Goal: Information Seeking & Learning: Learn about a topic

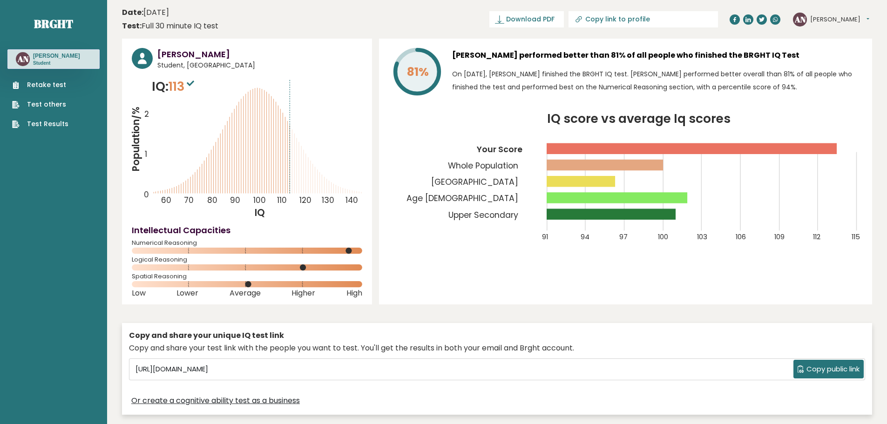
click at [33, 122] on link "Test Results" at bounding box center [40, 124] width 56 height 10
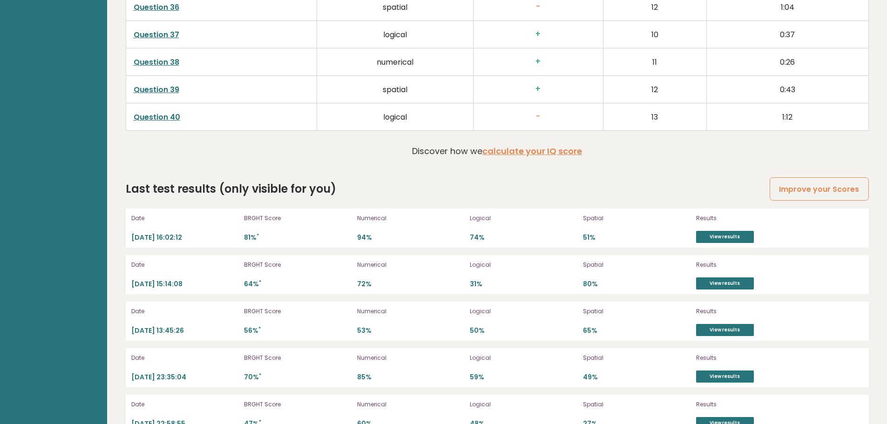
scroll to position [2604, 0]
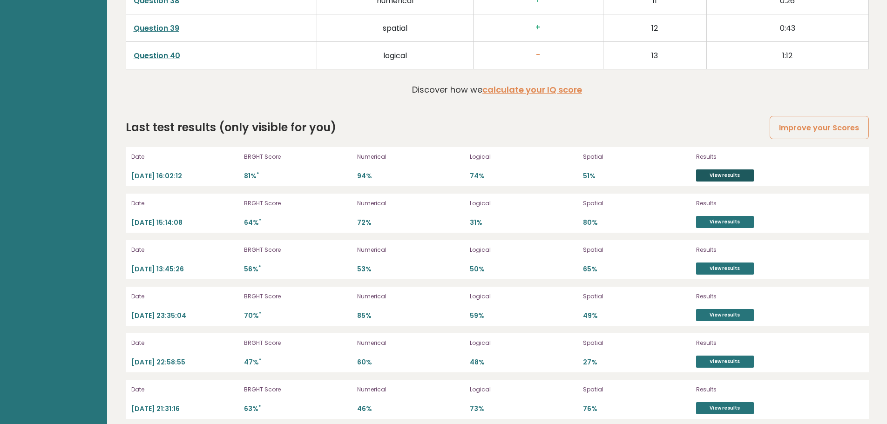
click at [714, 177] on link "View results" at bounding box center [725, 176] width 58 height 12
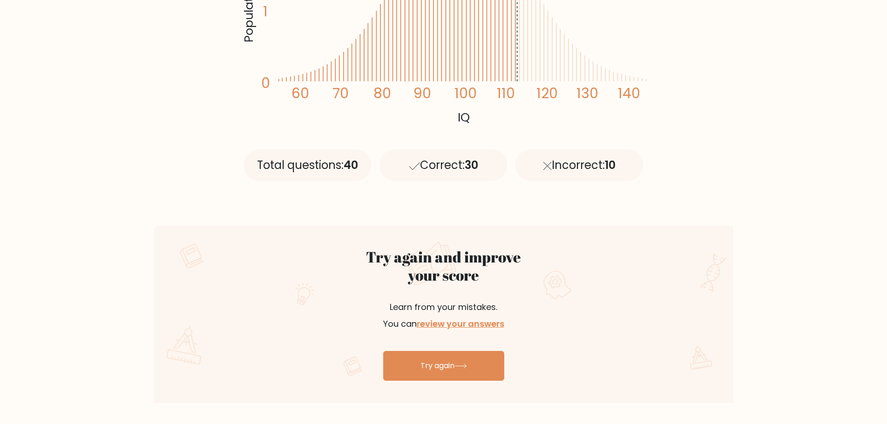
scroll to position [307, 0]
click at [466, 322] on link "review your answers" at bounding box center [461, 324] width 88 height 12
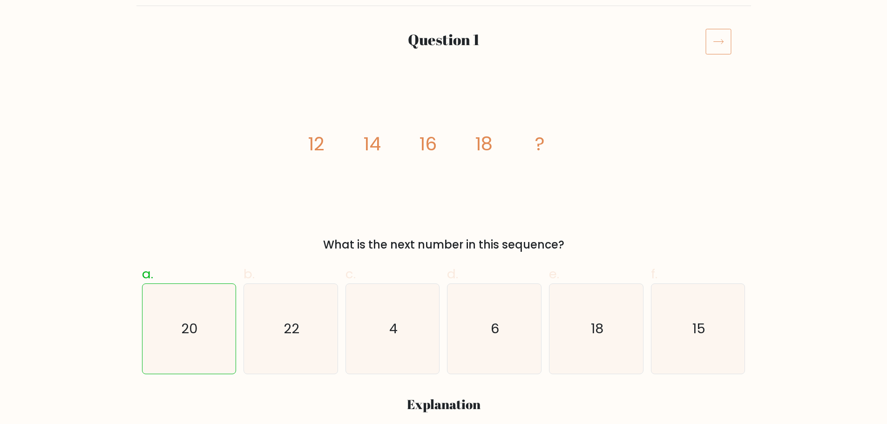
scroll to position [101, 0]
click at [270, 312] on icon "22" at bounding box center [291, 329] width 90 height 90
click at [444, 117] on input "b. 22" at bounding box center [444, 114] width 0 height 6
radio input "true"
click at [191, 312] on icon "20" at bounding box center [189, 329] width 90 height 90
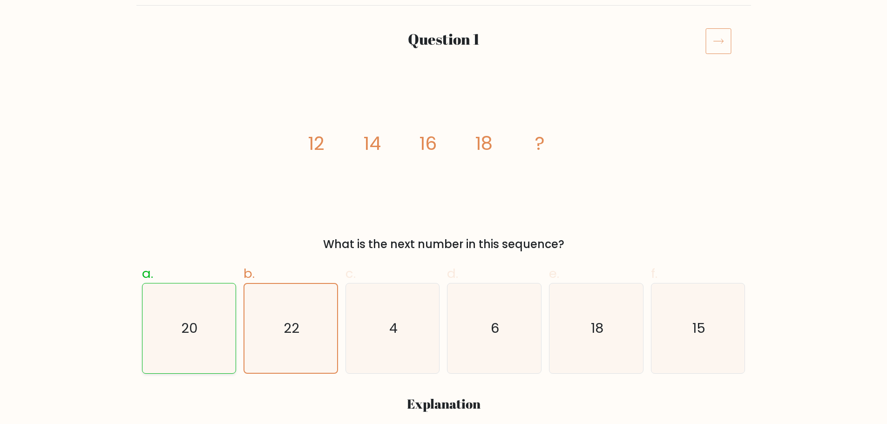
click at [444, 117] on input "a. 20" at bounding box center [444, 114] width 0 height 6
radio input "true"
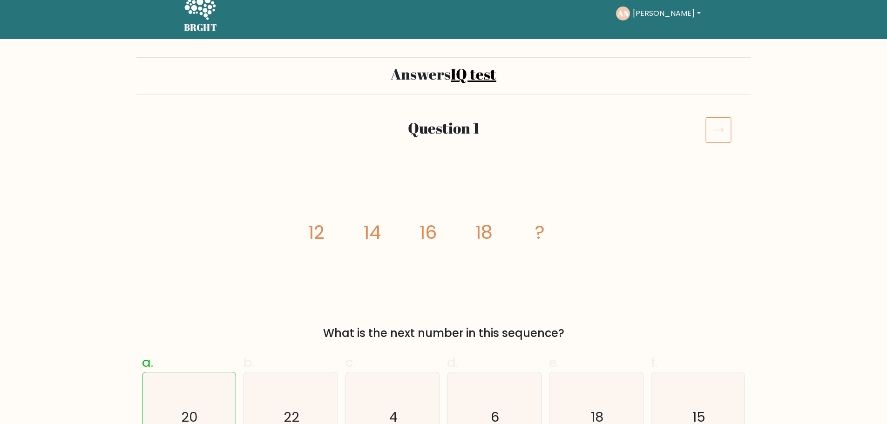
scroll to position [0, 0]
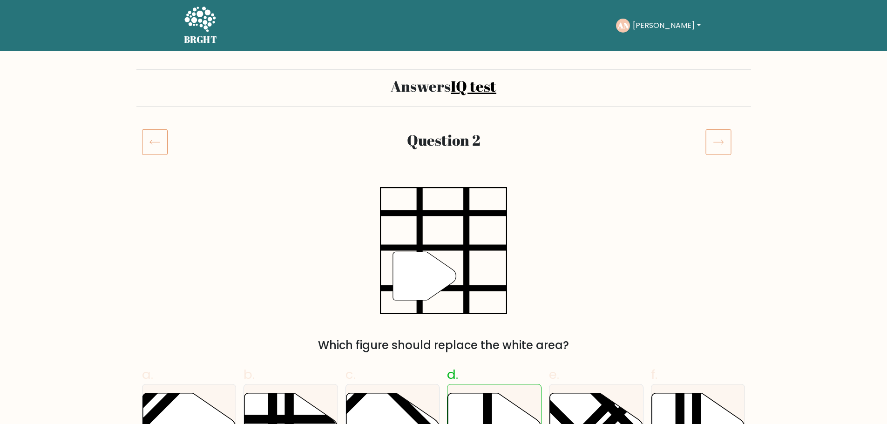
click at [712, 142] on icon at bounding box center [719, 142] width 26 height 26
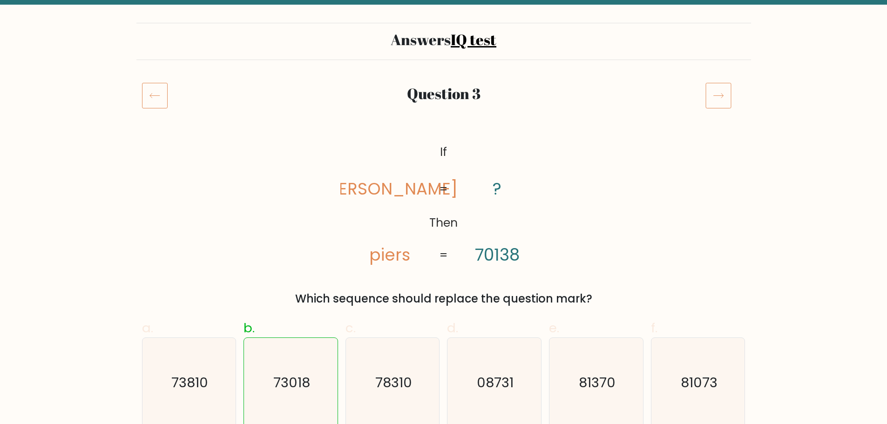
scroll to position [46, 0]
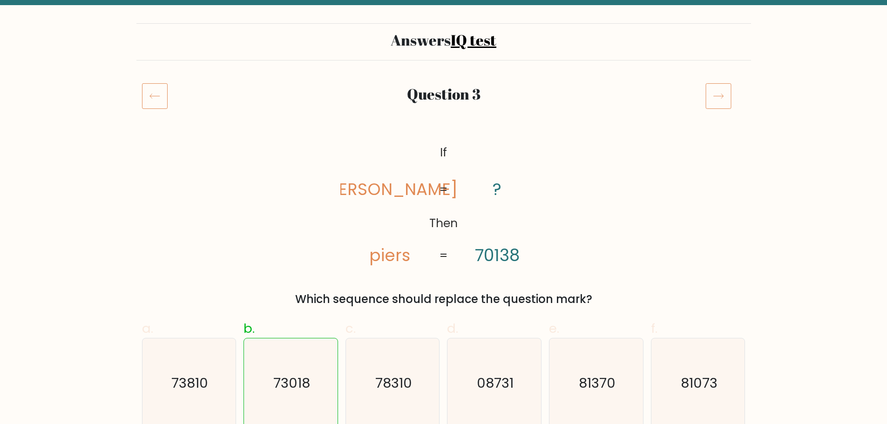
click at [716, 94] on icon at bounding box center [719, 96] width 26 height 26
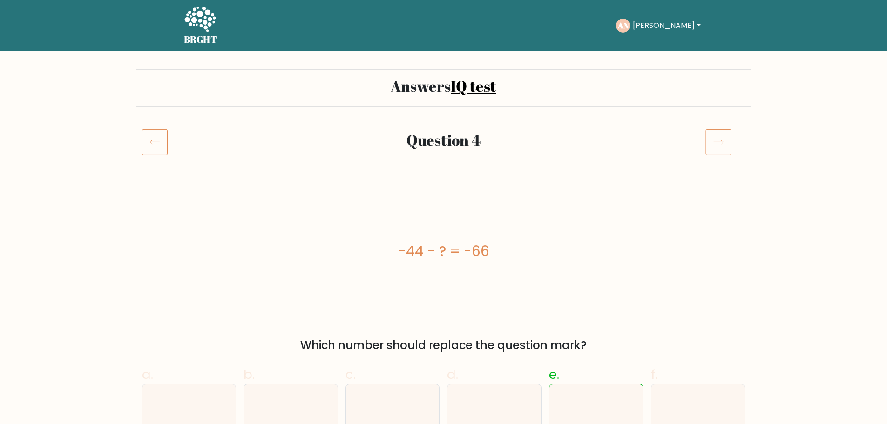
click at [713, 143] on icon at bounding box center [719, 142] width 26 height 26
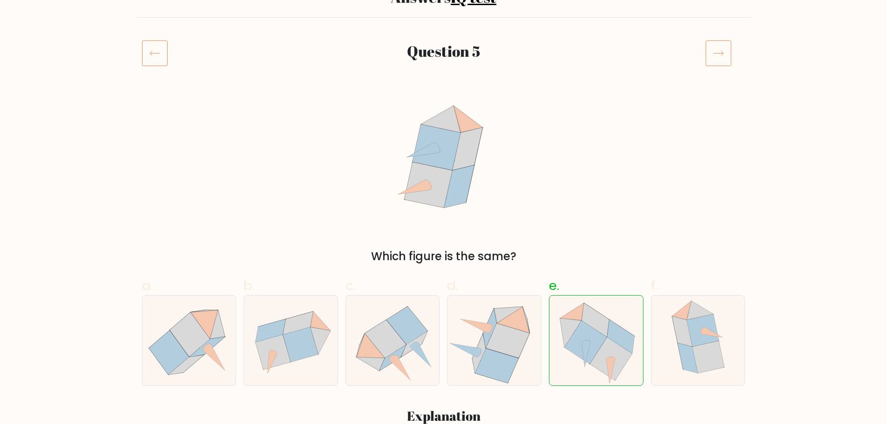
scroll to position [68, 0]
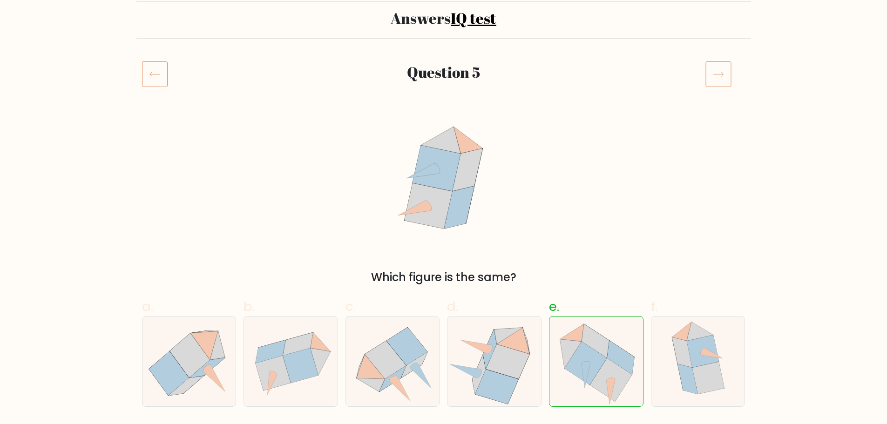
click at [715, 81] on icon at bounding box center [719, 74] width 26 height 26
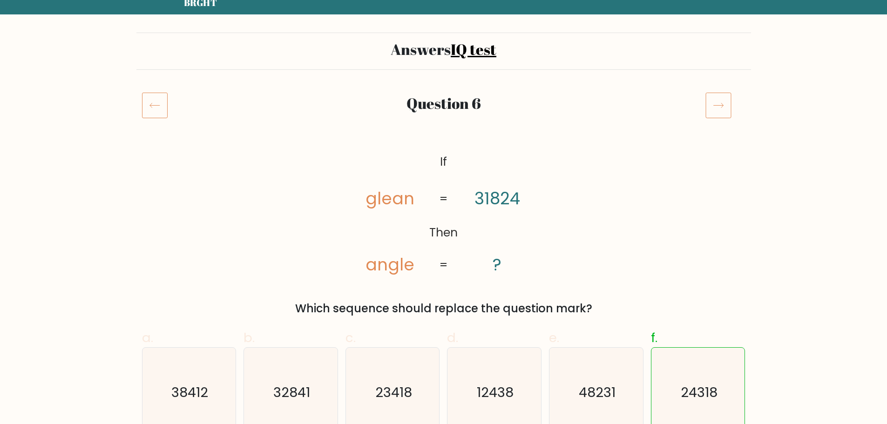
scroll to position [34, 0]
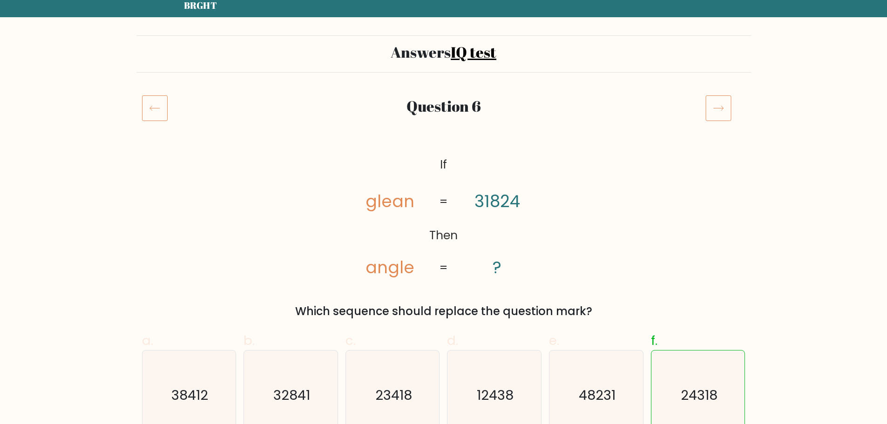
click at [147, 104] on icon at bounding box center [155, 108] width 26 height 26
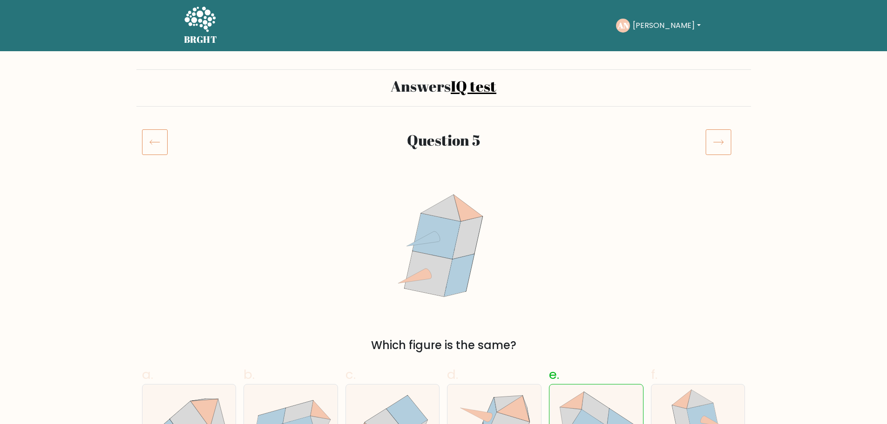
click at [709, 138] on icon at bounding box center [719, 142] width 26 height 26
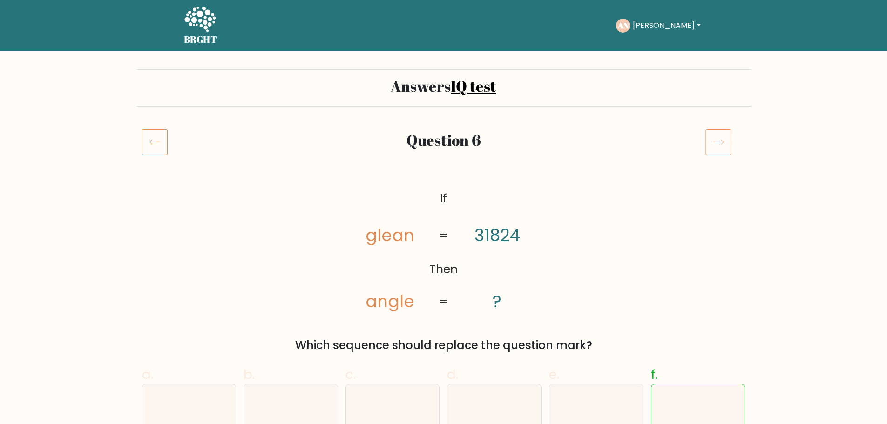
click at [709, 138] on icon at bounding box center [719, 142] width 26 height 26
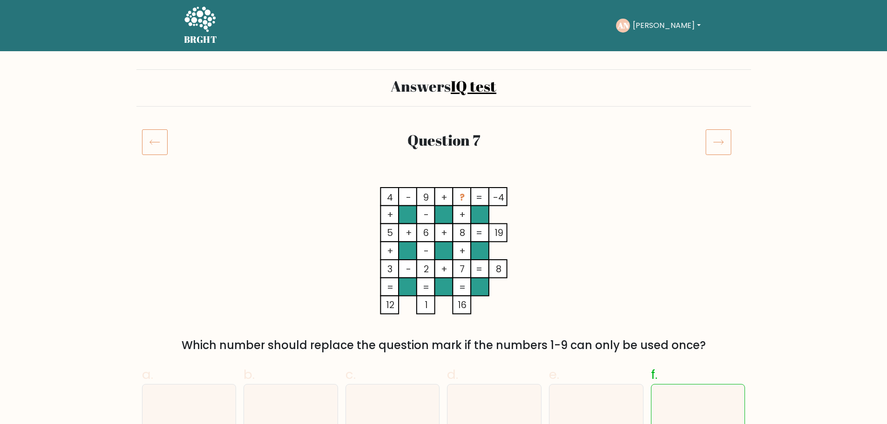
click at [718, 148] on icon at bounding box center [719, 142] width 26 height 26
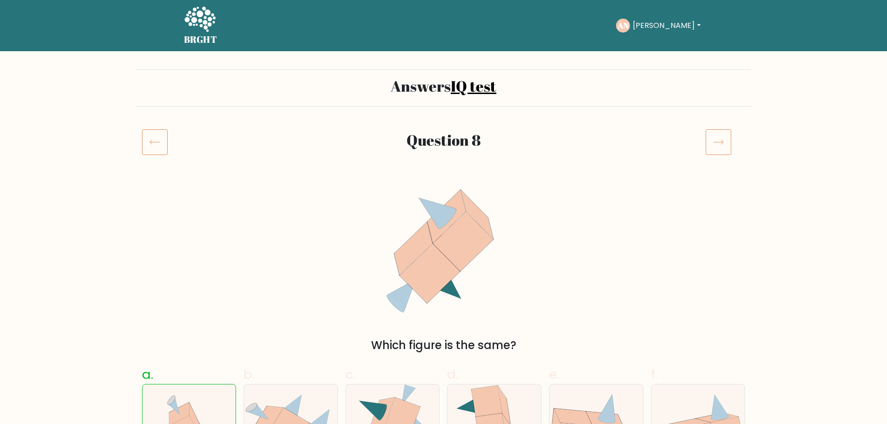
click at [715, 137] on icon at bounding box center [719, 142] width 26 height 26
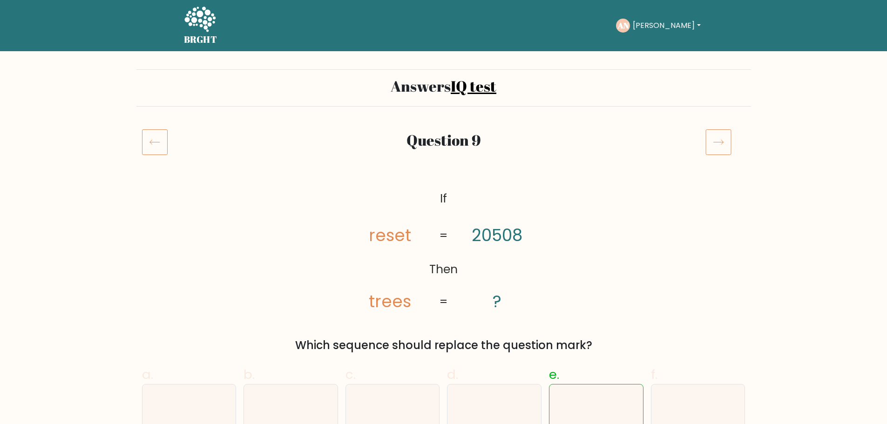
click at [151, 138] on icon at bounding box center [155, 142] width 26 height 26
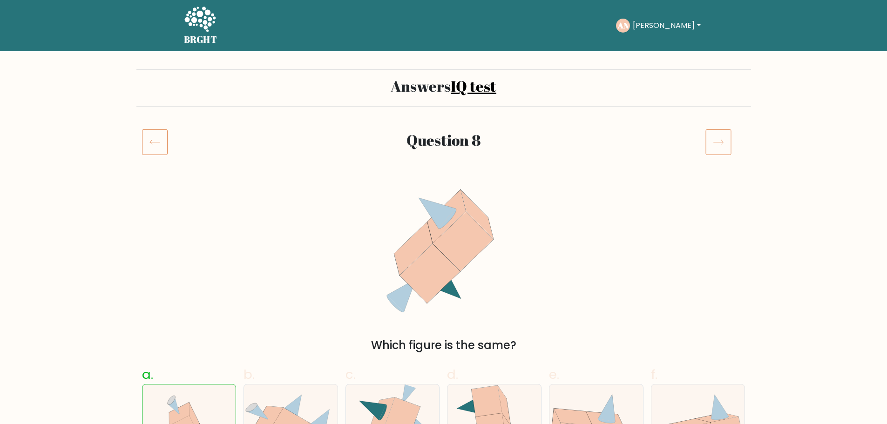
click at [724, 143] on icon at bounding box center [719, 142] width 26 height 26
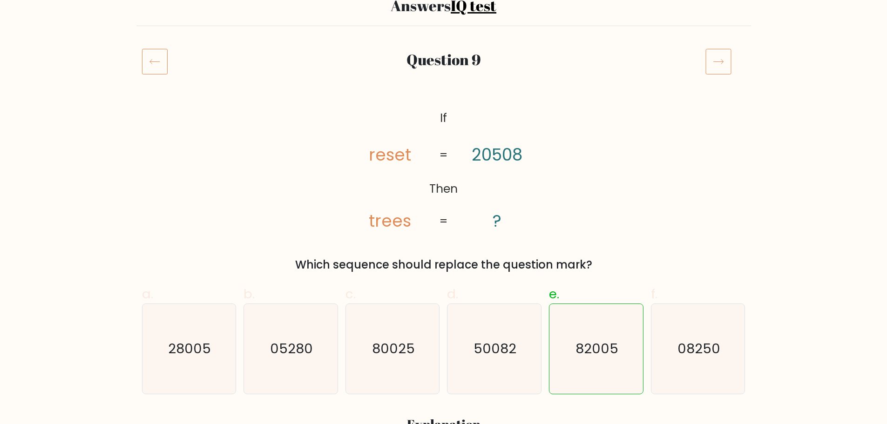
scroll to position [80, 0]
click at [149, 63] on icon at bounding box center [155, 62] width 26 height 26
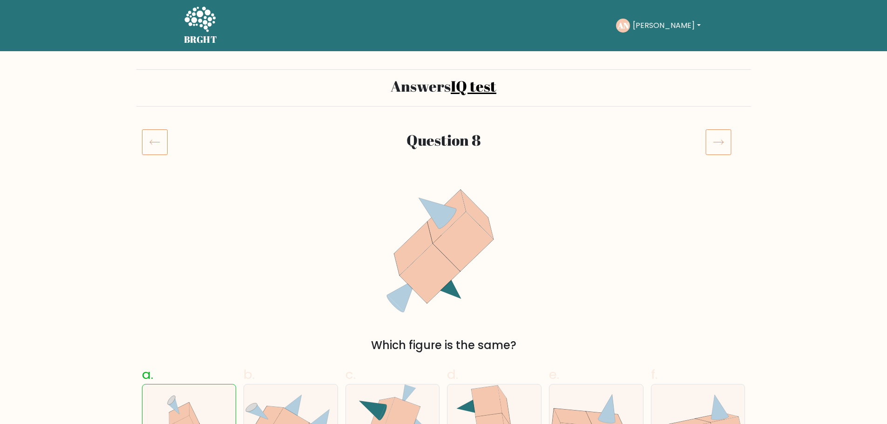
click at [728, 147] on icon at bounding box center [719, 142] width 26 height 26
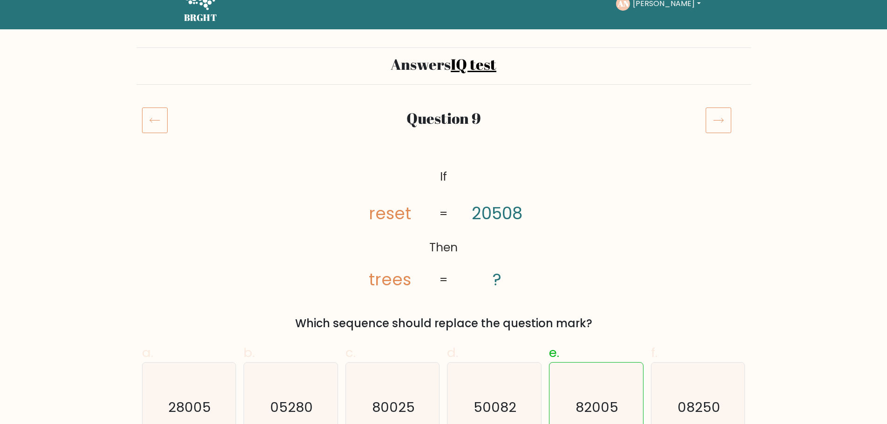
scroll to position [20, 0]
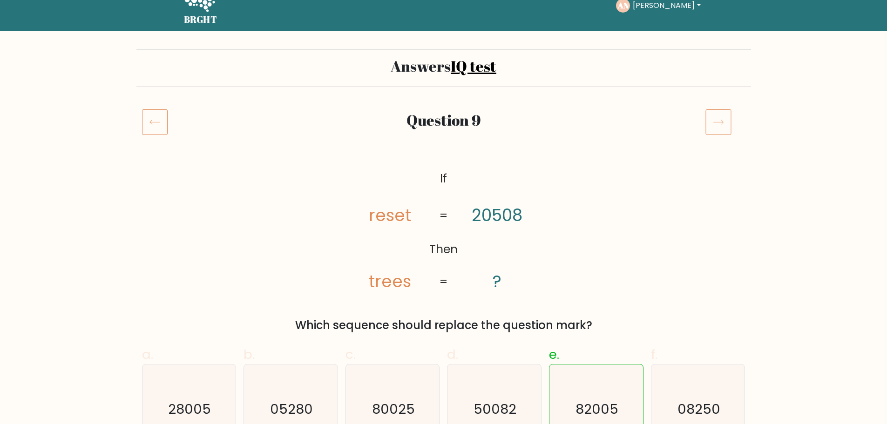
click at [724, 118] on icon at bounding box center [719, 122] width 26 height 26
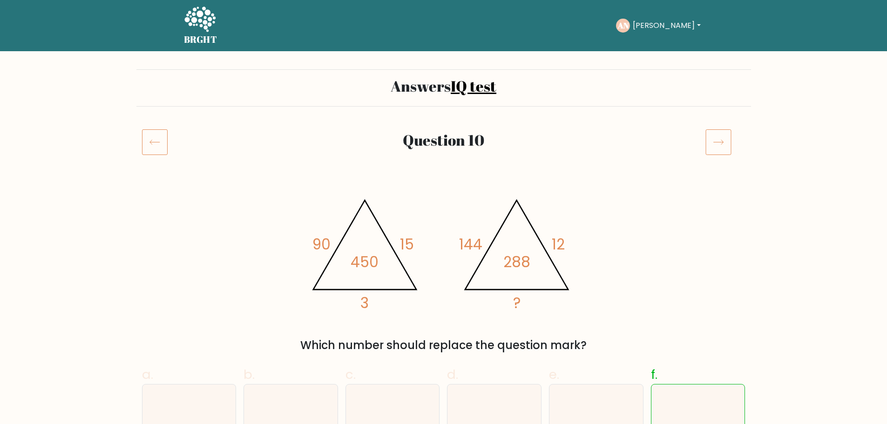
click at [720, 149] on icon at bounding box center [719, 142] width 26 height 26
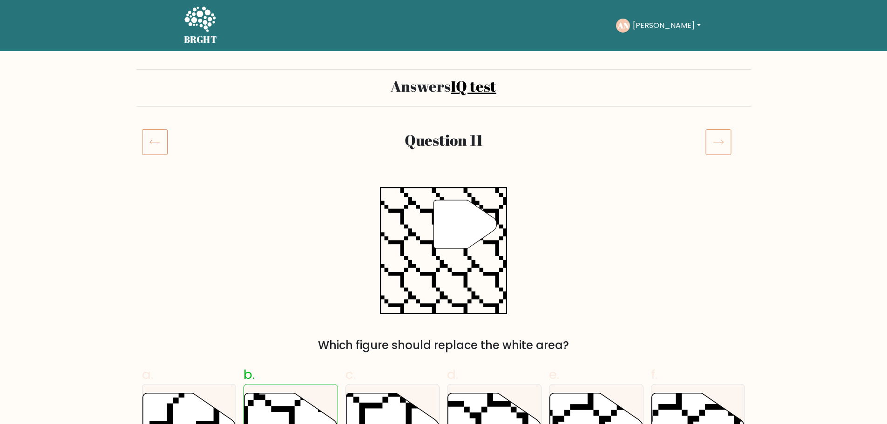
click at [159, 145] on icon at bounding box center [155, 142] width 26 height 26
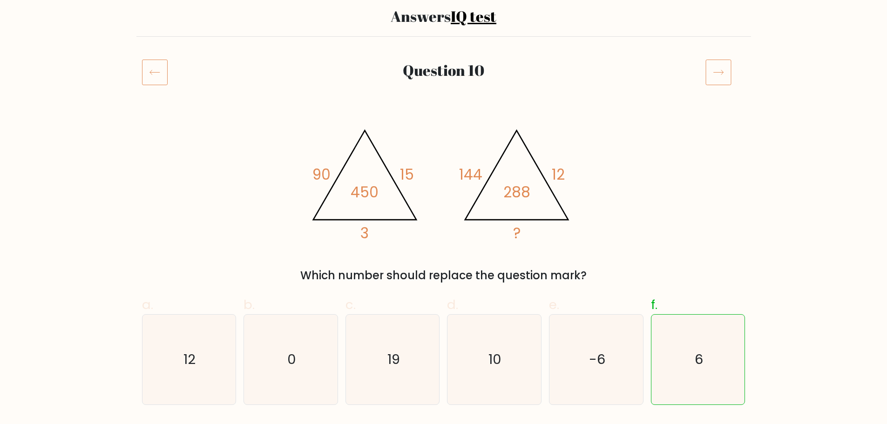
scroll to position [69, 0]
click at [711, 75] on icon at bounding box center [719, 73] width 26 height 26
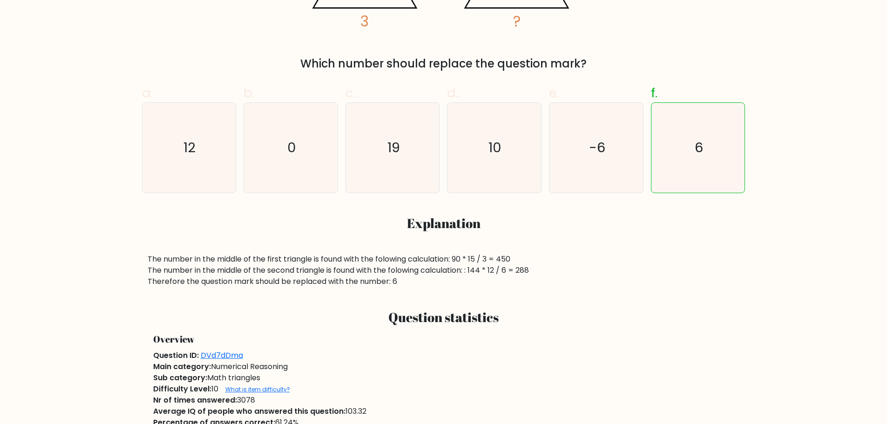
scroll to position [341, 0]
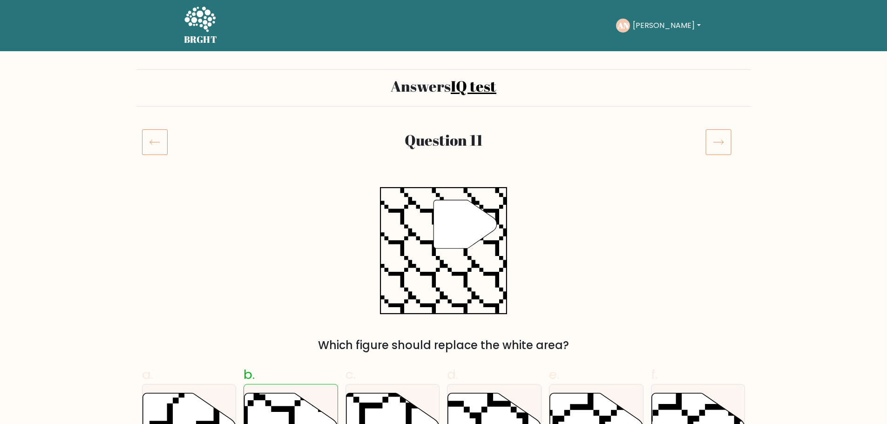
click at [160, 138] on icon at bounding box center [155, 142] width 26 height 26
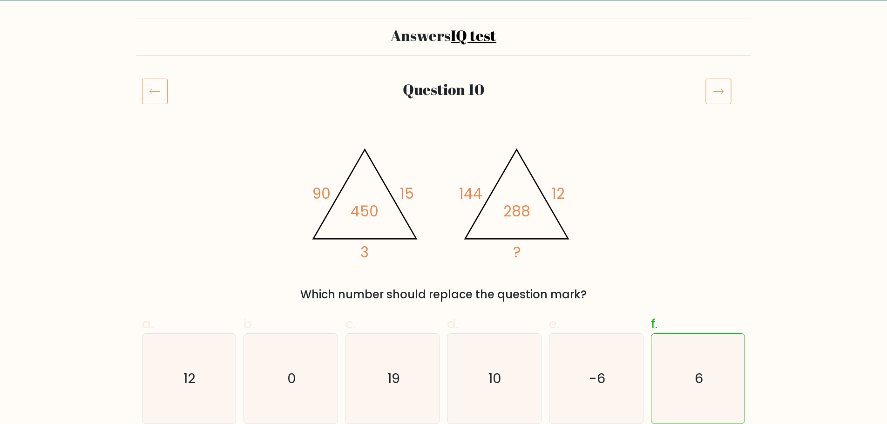
scroll to position [47, 0]
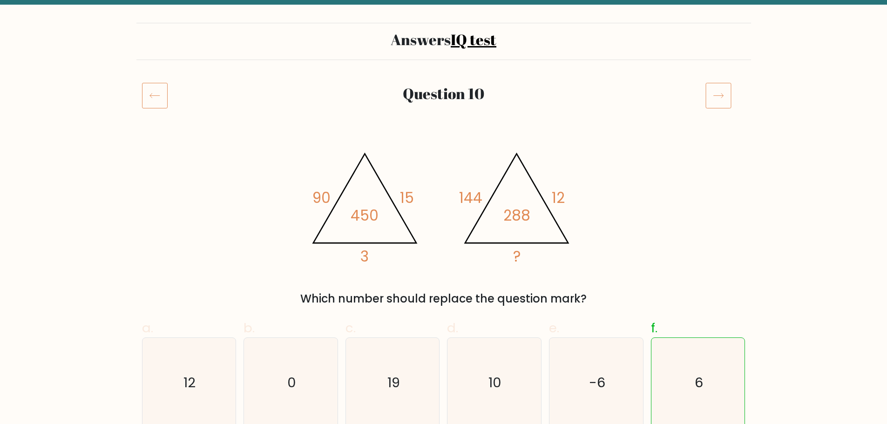
click at [718, 93] on icon at bounding box center [719, 95] width 26 height 26
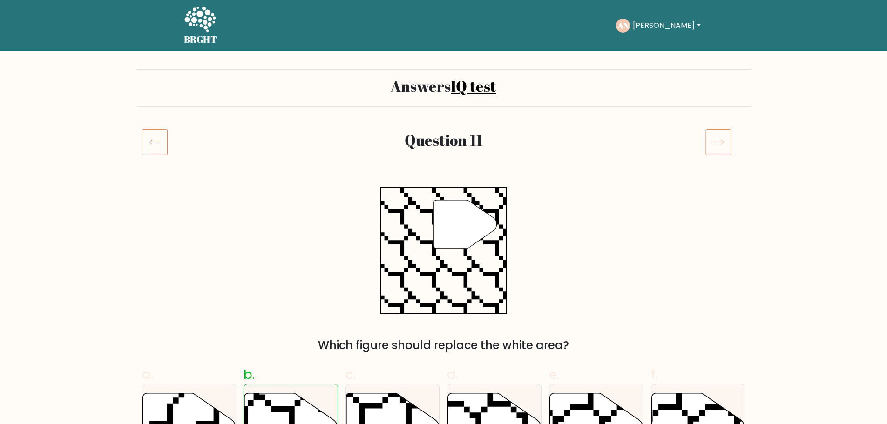
click at [710, 149] on icon at bounding box center [719, 142] width 26 height 26
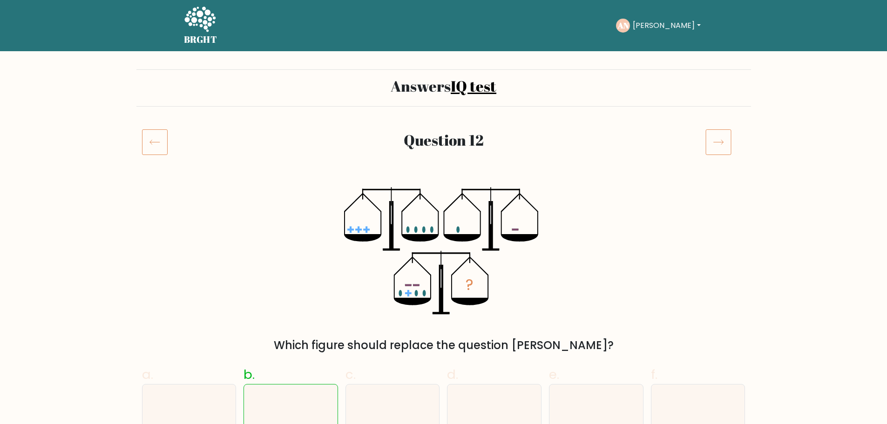
click at [714, 151] on icon at bounding box center [719, 142] width 26 height 26
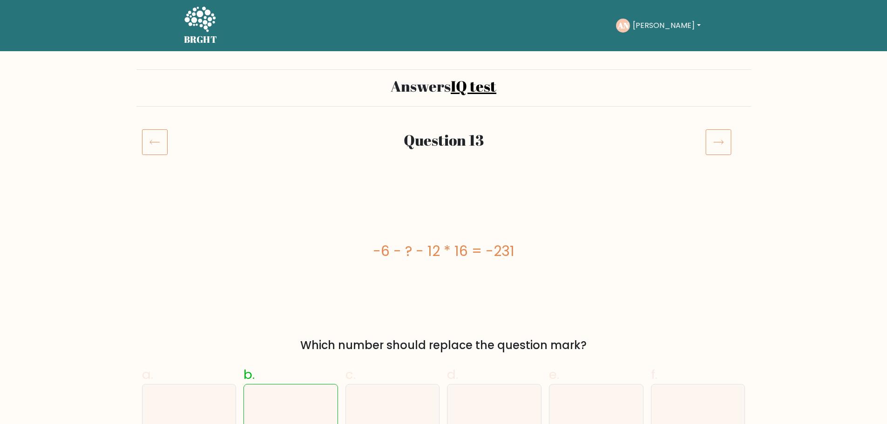
click at [154, 148] on icon at bounding box center [155, 142] width 26 height 26
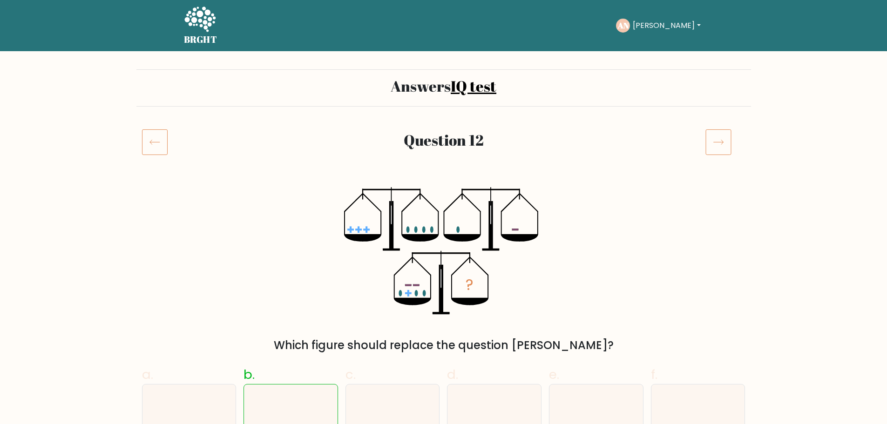
click at [673, 26] on button "[PERSON_NAME]" at bounding box center [666, 26] width 73 height 12
click at [649, 59] on link "Profile" at bounding box center [654, 60] width 74 height 15
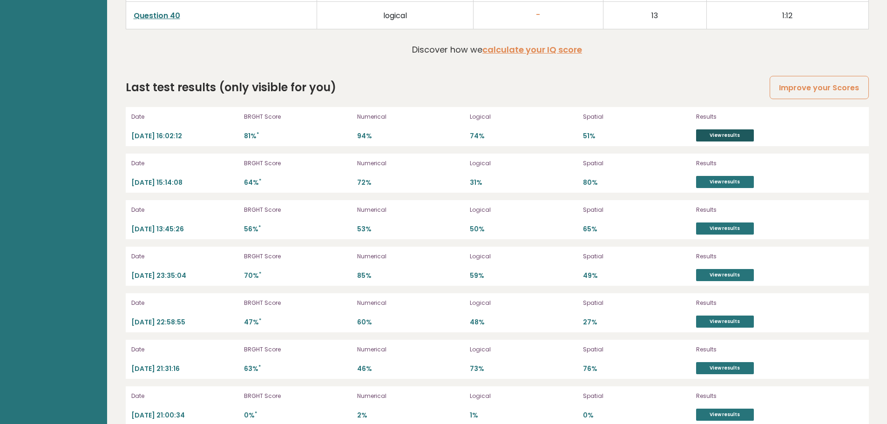
scroll to position [2645, 0]
click at [721, 135] on link "View results" at bounding box center [725, 135] width 58 height 12
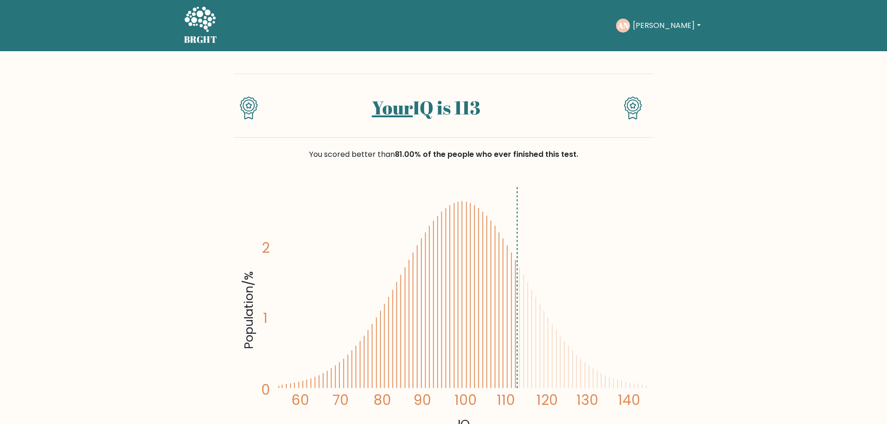
click at [657, 28] on button "[PERSON_NAME]" at bounding box center [666, 26] width 73 height 12
click at [657, 42] on link "Dashboard" at bounding box center [654, 45] width 74 height 15
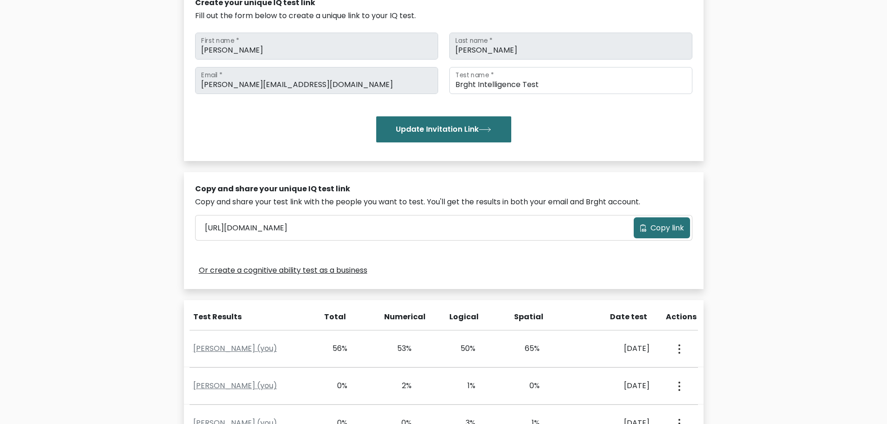
scroll to position [123, 0]
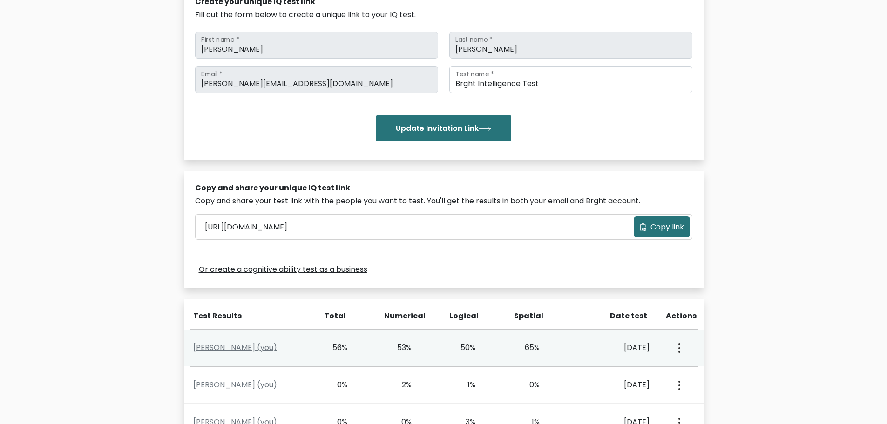
click at [677, 350] on button "button" at bounding box center [678, 347] width 7 height 29
click at [695, 372] on link "View Profile" at bounding box center [712, 374] width 74 height 15
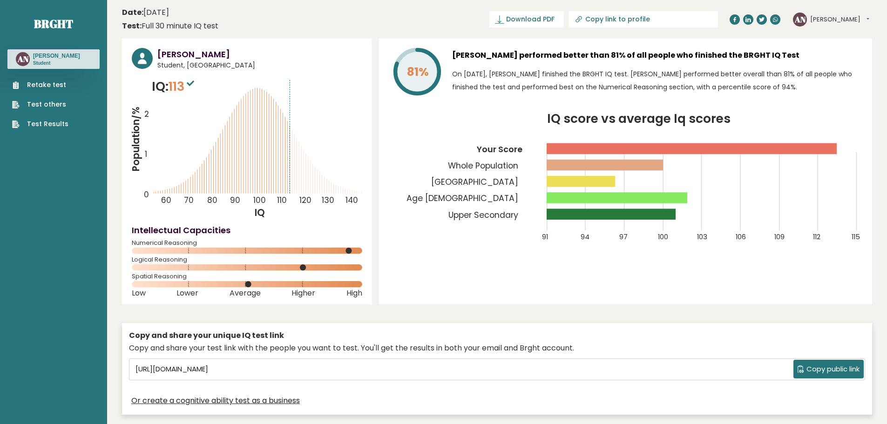
click at [838, 19] on button "[PERSON_NAME]" at bounding box center [839, 19] width 59 height 9
click at [830, 35] on link "Dashboard" at bounding box center [835, 34] width 48 height 13
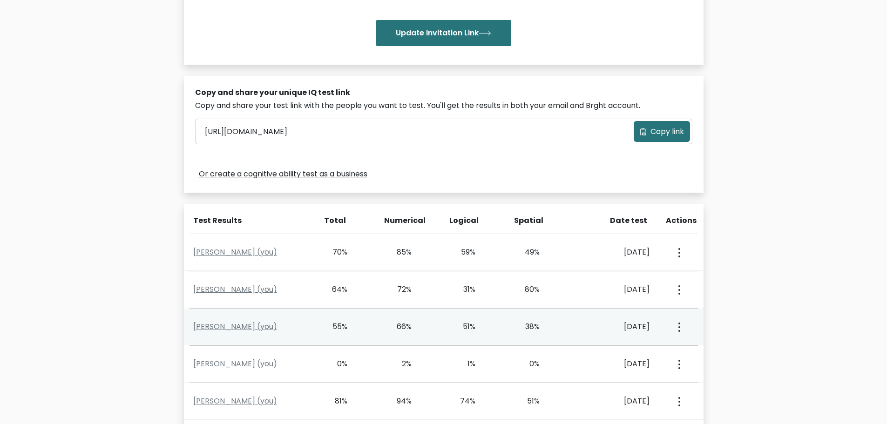
scroll to position [220, 0]
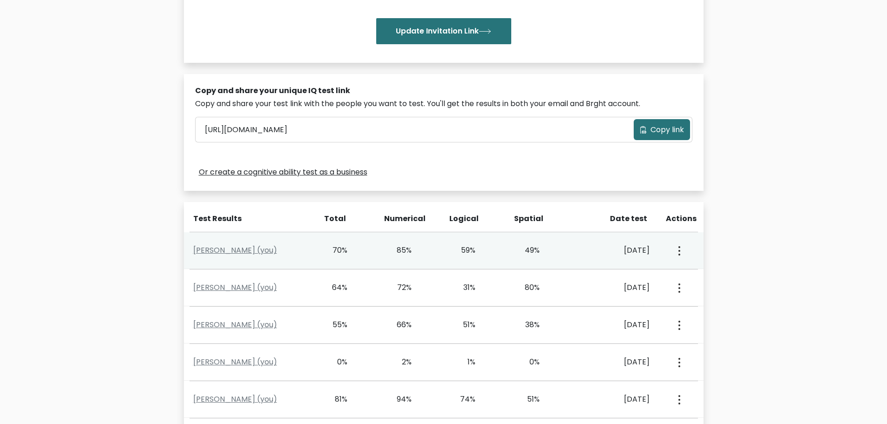
click at [677, 253] on button "button" at bounding box center [678, 250] width 7 height 29
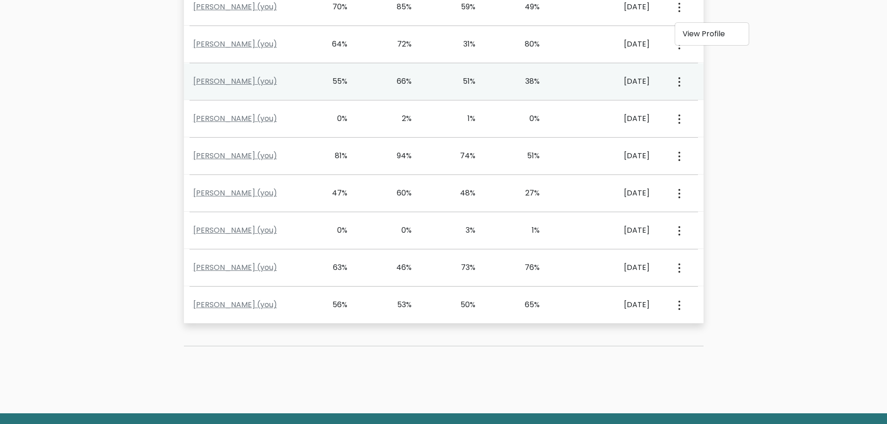
scroll to position [459, 0]
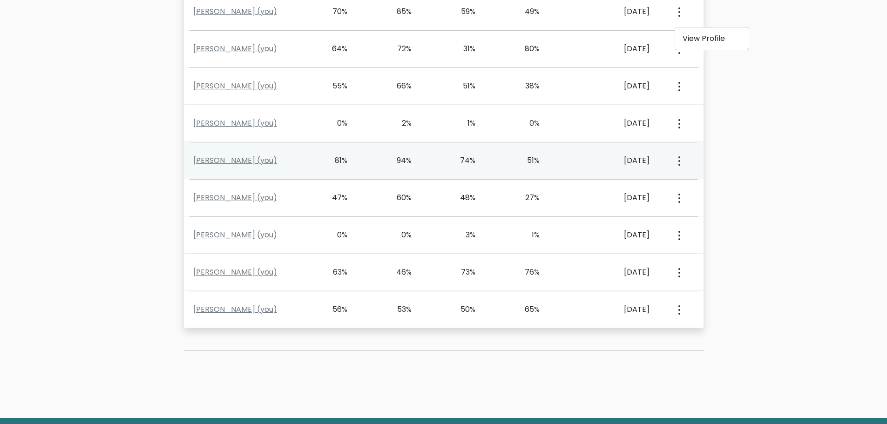
click at [677, 161] on button "button" at bounding box center [678, 160] width 7 height 29
click at [695, 184] on link "View Profile" at bounding box center [712, 187] width 74 height 15
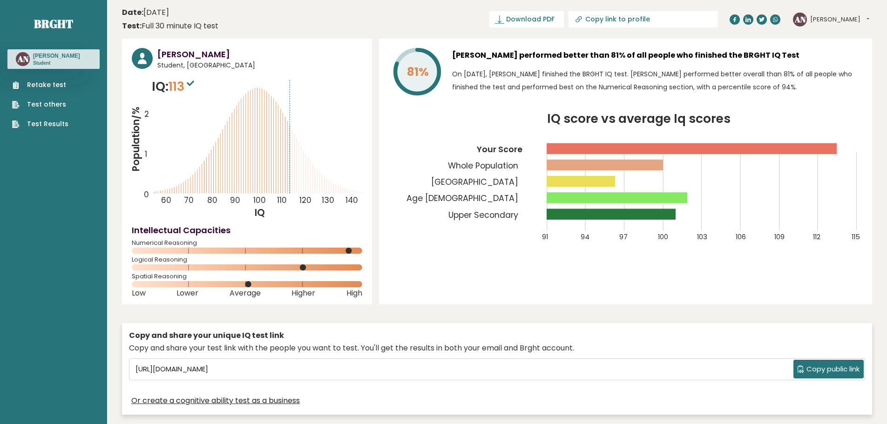
click at [491, 193] on tspan "Age [DEMOGRAPHIC_DATA]" at bounding box center [463, 198] width 112 height 11
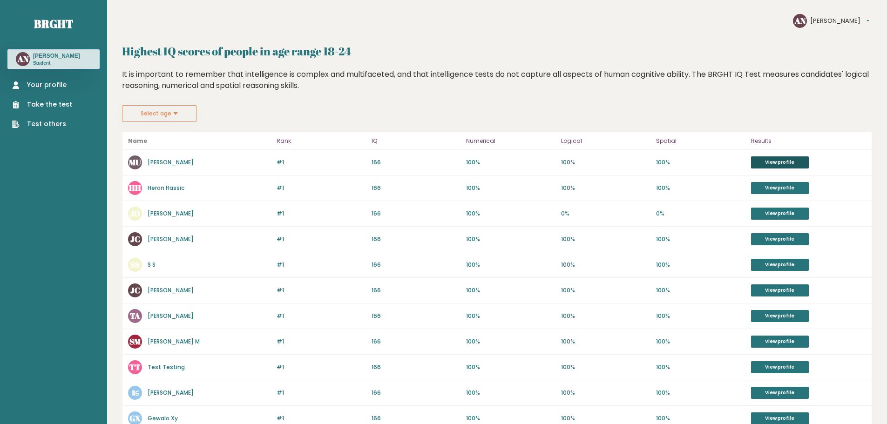
click at [769, 160] on link "View profile" at bounding box center [780, 162] width 58 height 12
